Goal: Task Accomplishment & Management: Use online tool/utility

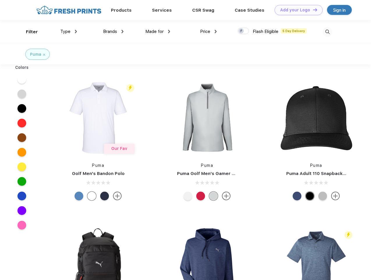
click at [297, 10] on link "Add your Logo Design Tool" at bounding box center [299, 10] width 48 height 10
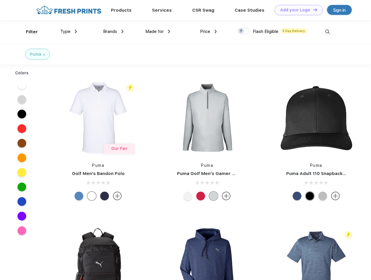
click at [0, 0] on div "Design Tool" at bounding box center [0, 0] width 0 height 0
click at [313, 10] on link "Add your Logo Design Tool" at bounding box center [299, 10] width 48 height 10
click at [28, 32] on div "Filter" at bounding box center [32, 32] width 12 height 7
click at [69, 31] on span "Type" at bounding box center [65, 31] width 10 height 5
click at [113, 31] on span "Brands" at bounding box center [110, 31] width 14 height 5
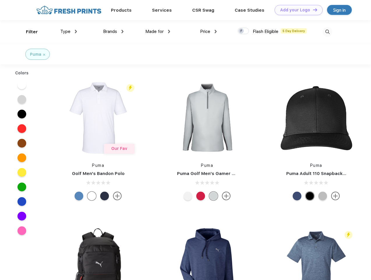
click at [158, 31] on span "Made for" at bounding box center [154, 31] width 18 height 5
click at [209, 31] on span "Price" at bounding box center [205, 31] width 10 height 5
click at [244, 31] on div at bounding box center [243, 31] width 11 height 6
click at [242, 31] on input "checkbox" at bounding box center [240, 29] width 4 height 4
click at [328, 32] on img at bounding box center [328, 32] width 10 height 10
